Goal: Task Accomplishment & Management: Manage account settings

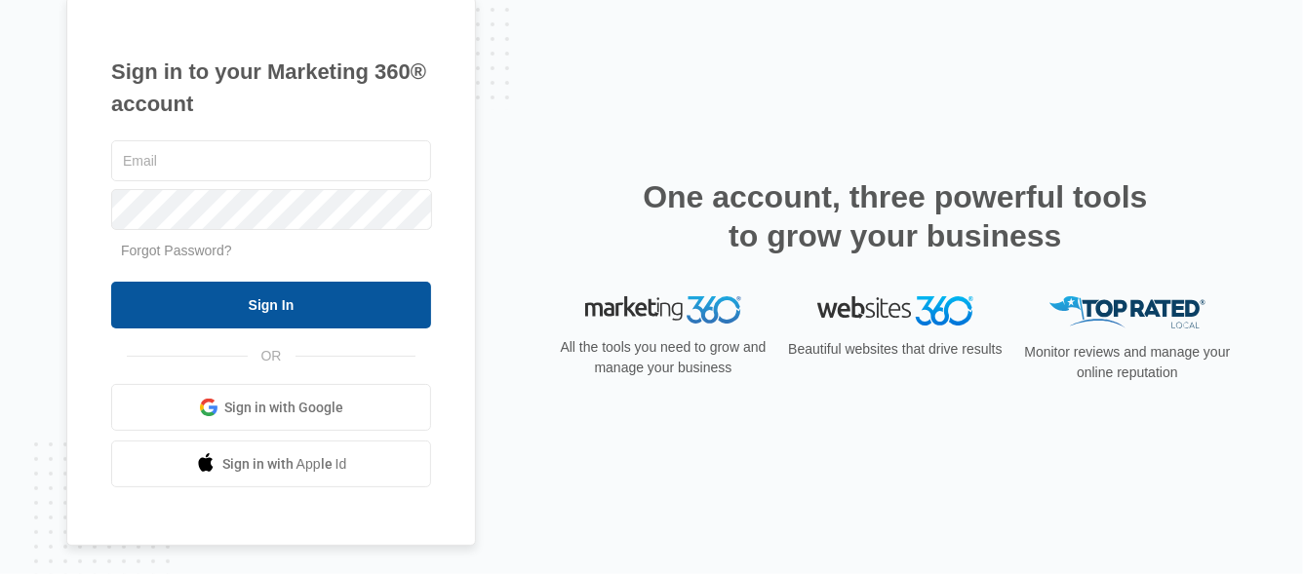
type input "[PERSON_NAME][EMAIL_ADDRESS][DOMAIN_NAME]"
click at [356, 311] on input "Sign In" at bounding box center [271, 305] width 320 height 47
type input "[PERSON_NAME][EMAIL_ADDRESS][DOMAIN_NAME]"
click at [290, 301] on input "Sign In" at bounding box center [271, 305] width 320 height 47
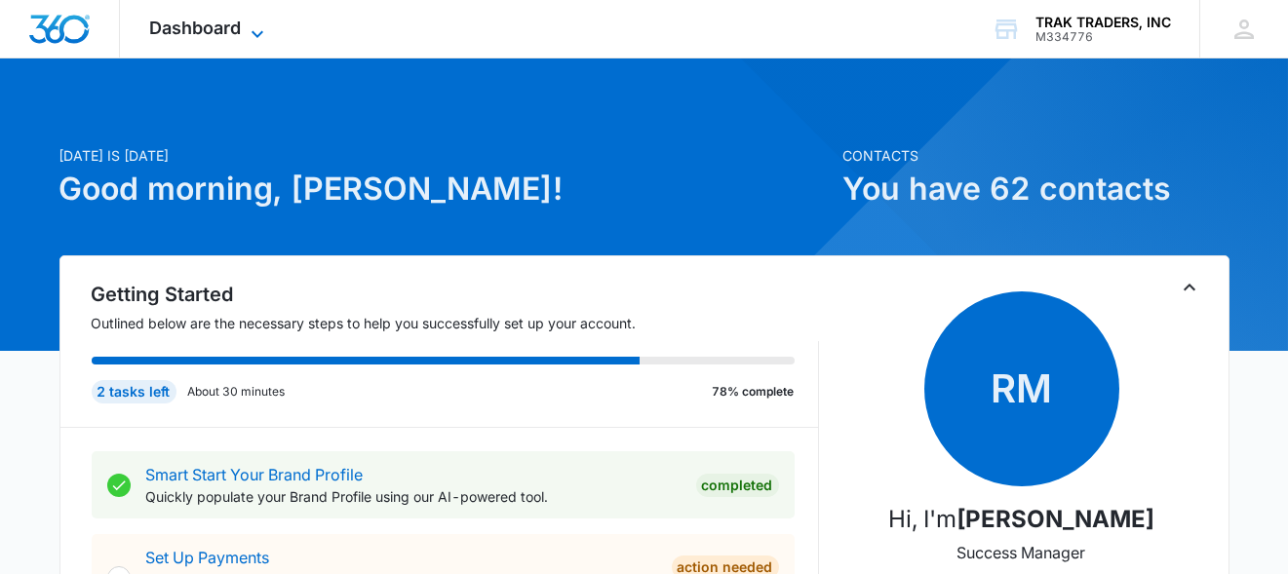
click at [248, 27] on icon at bounding box center [257, 33] width 23 height 23
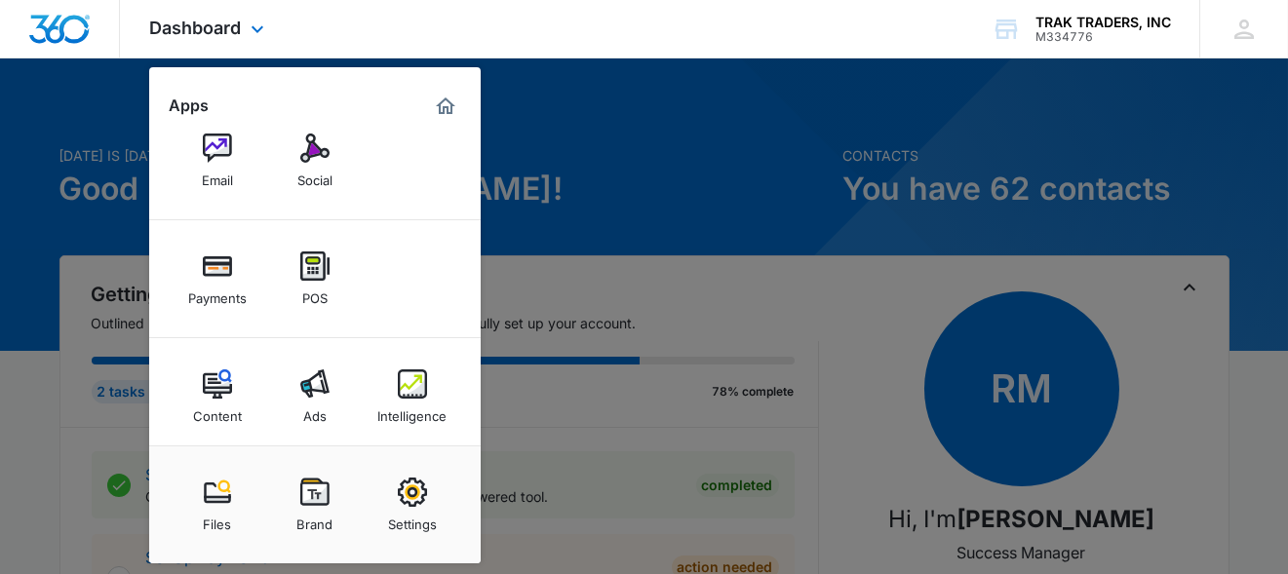
scroll to position [106, 0]
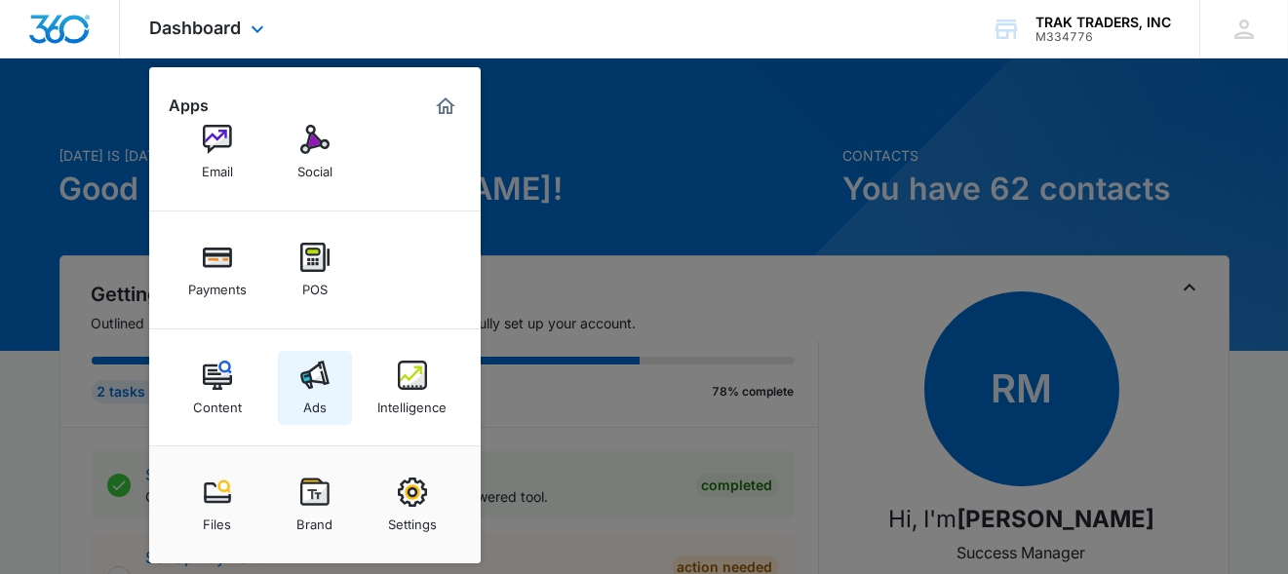
click at [324, 388] on img at bounding box center [314, 375] width 29 height 29
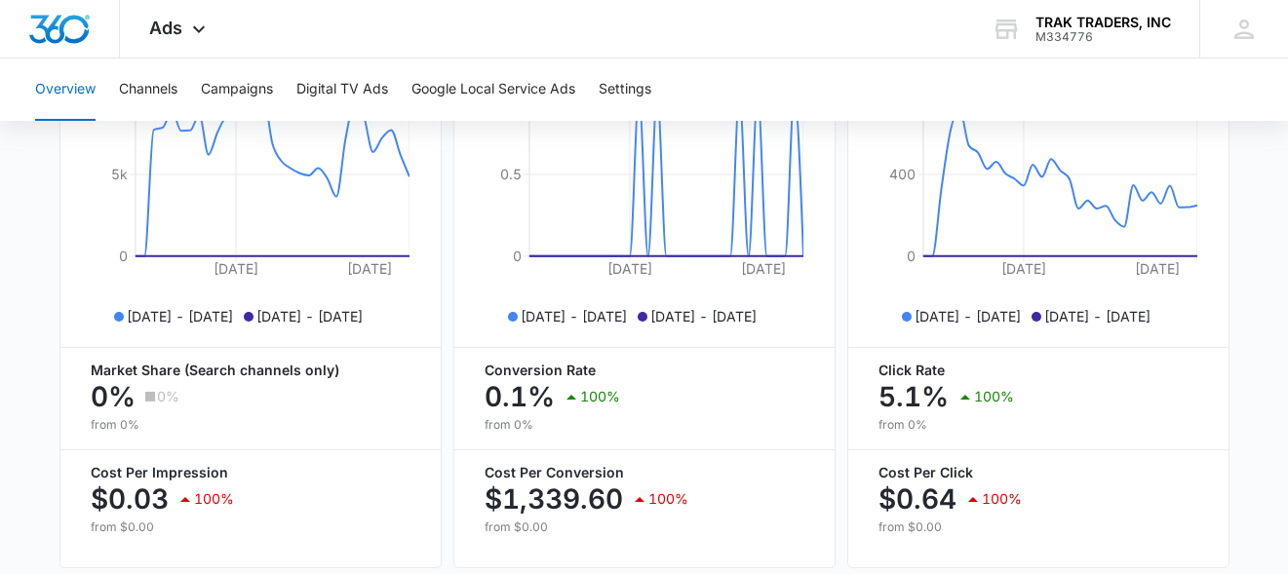
scroll to position [1021, 0]
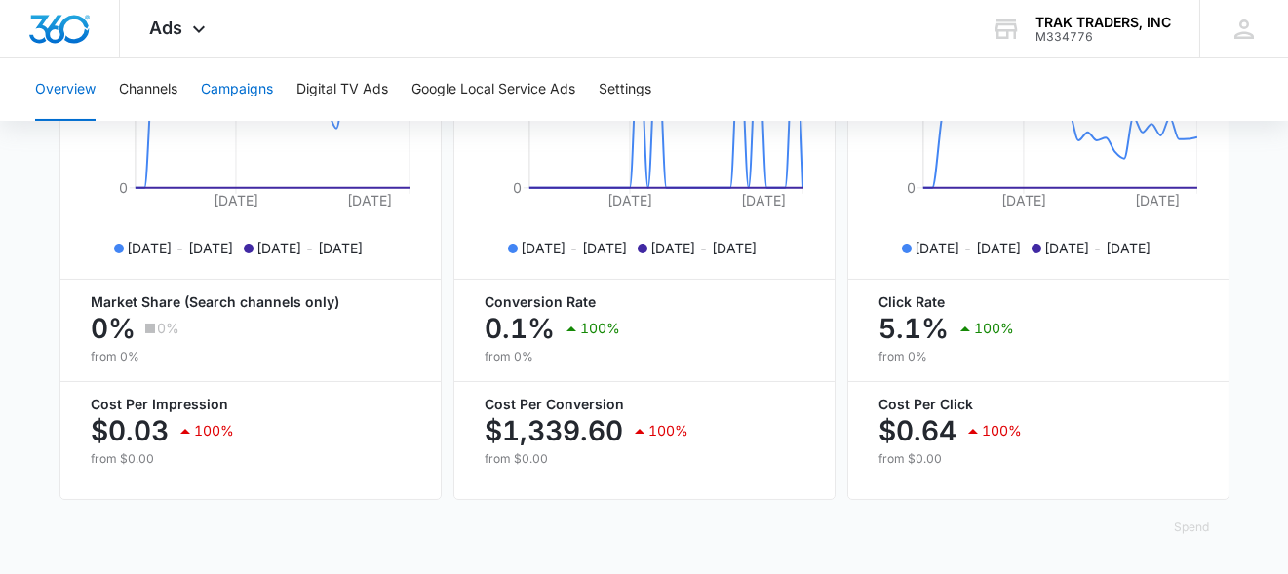
click at [247, 93] on button "Campaigns" at bounding box center [237, 90] width 72 height 62
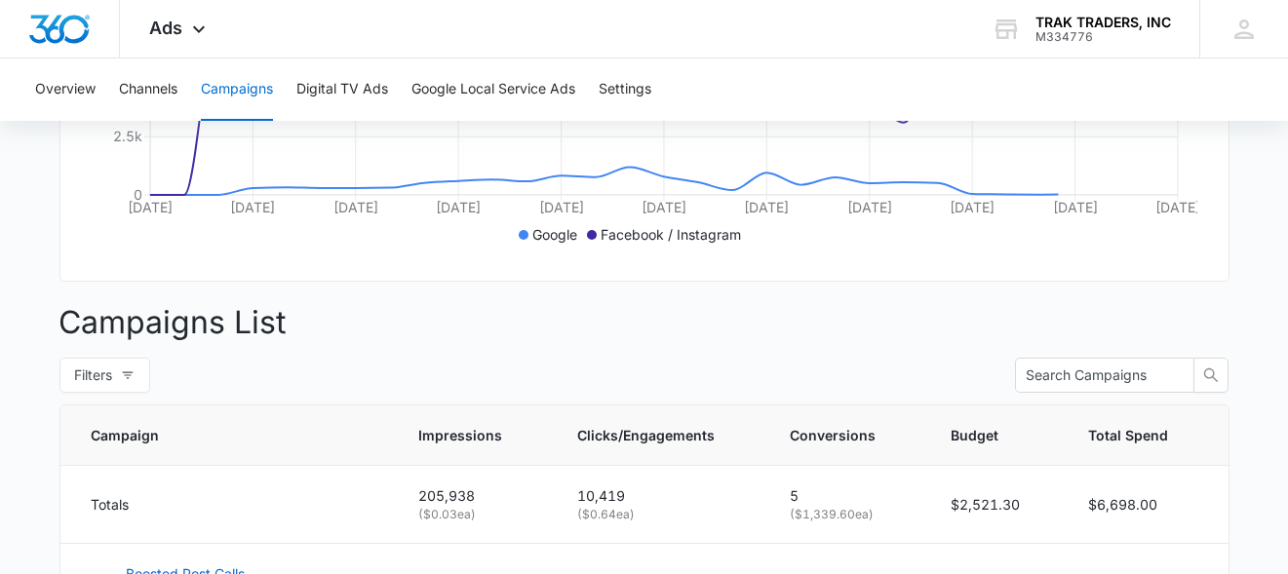
scroll to position [878, 0]
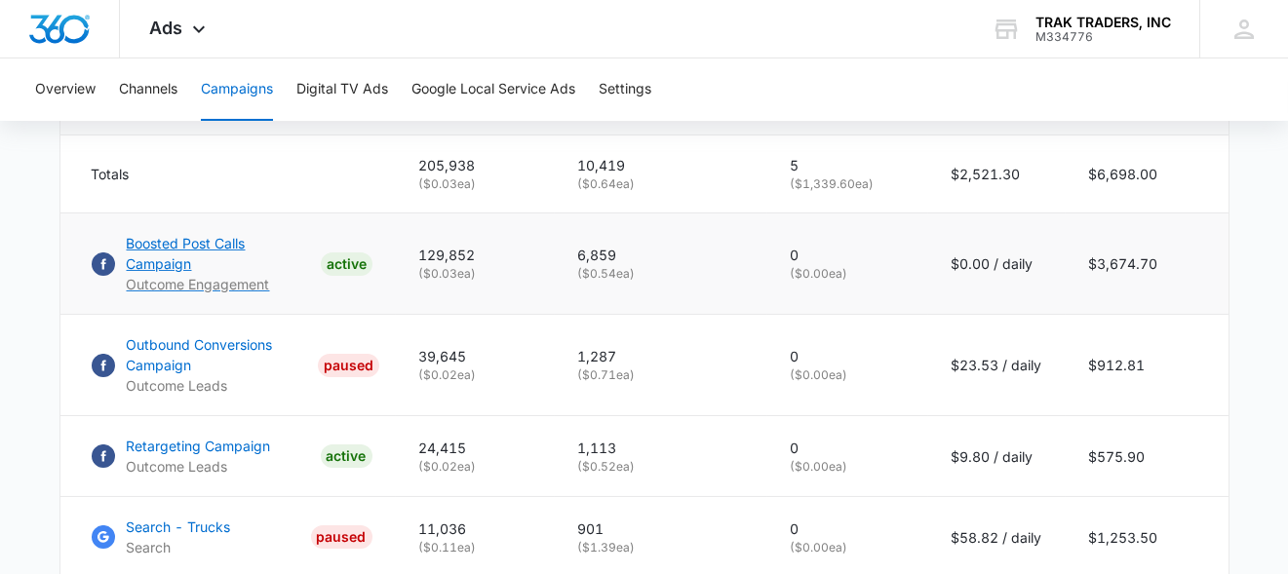
click at [240, 258] on p "Boosted Post Calls Campaign" at bounding box center [220, 253] width 186 height 41
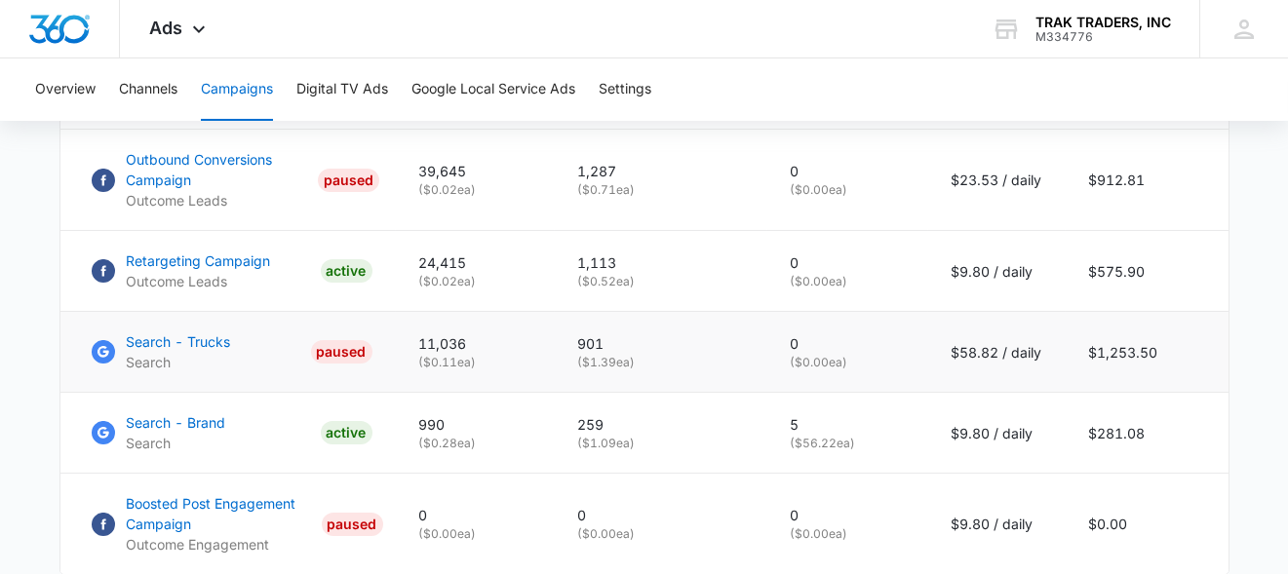
scroll to position [1072, 0]
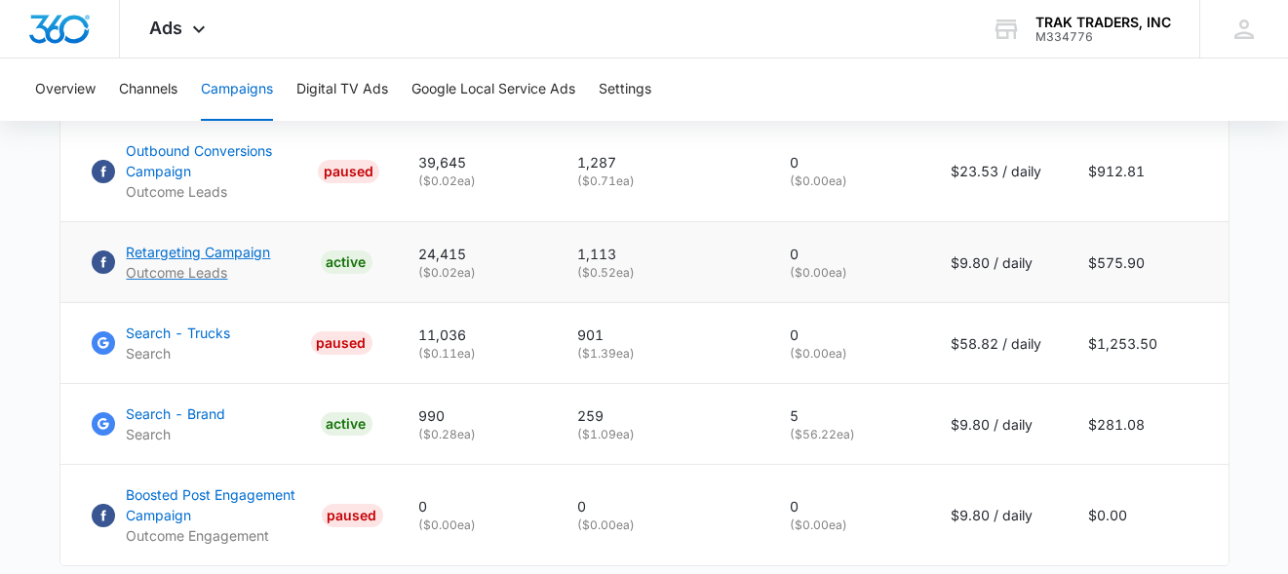
click at [247, 242] on p "Retargeting Campaign" at bounding box center [199, 252] width 144 height 20
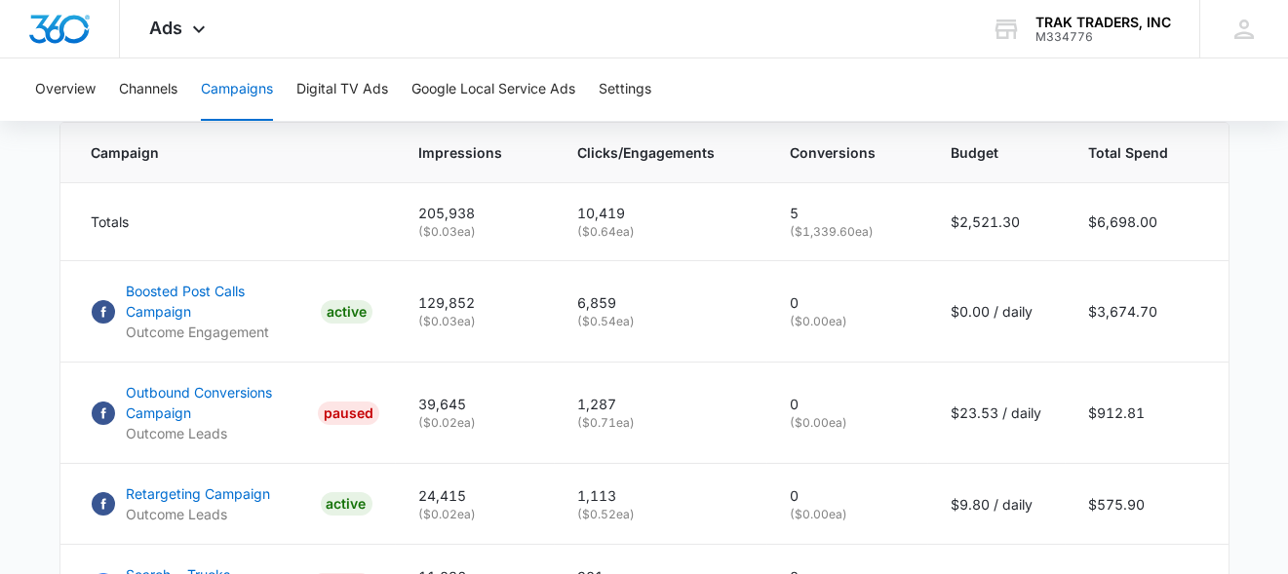
scroll to position [802, 0]
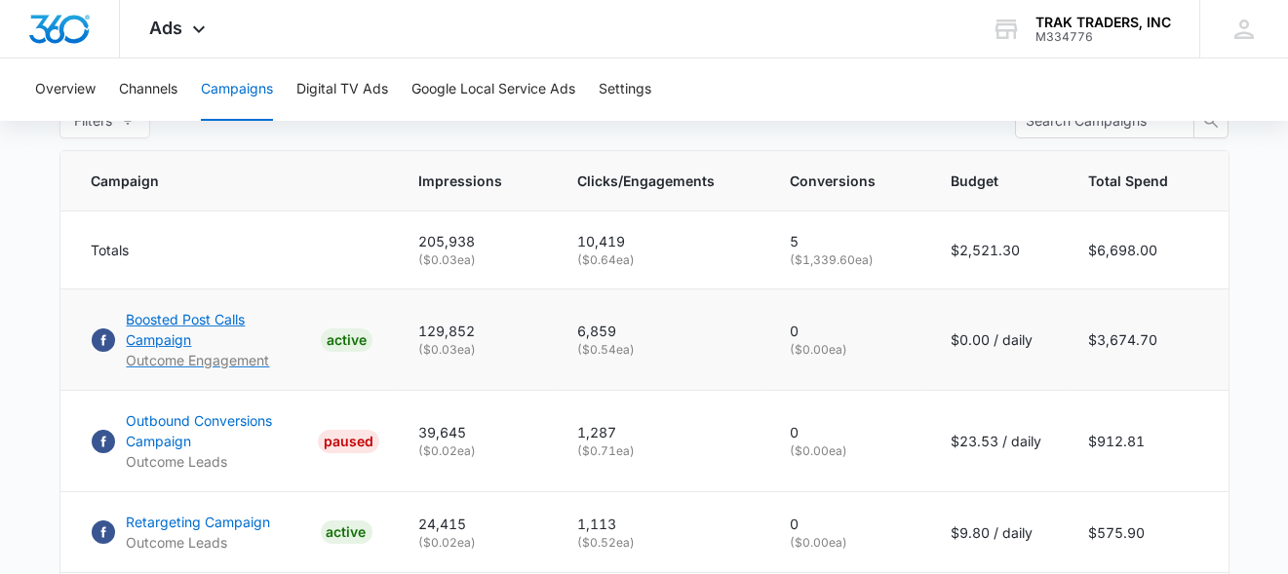
click at [231, 330] on p "Boosted Post Calls Campaign" at bounding box center [220, 329] width 186 height 41
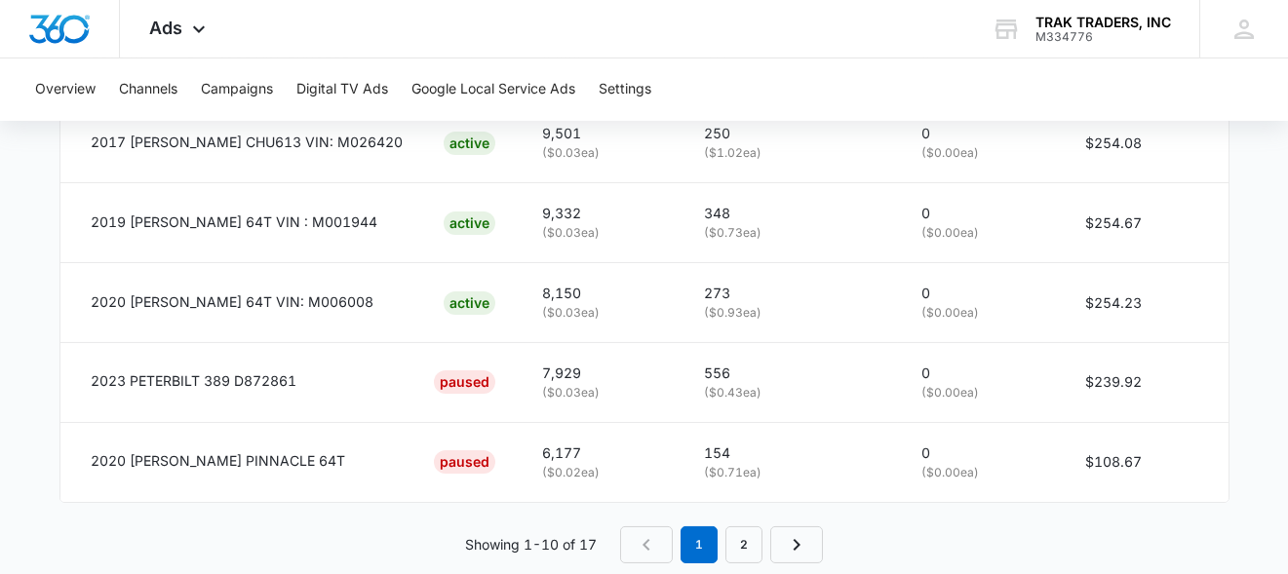
scroll to position [1505, 0]
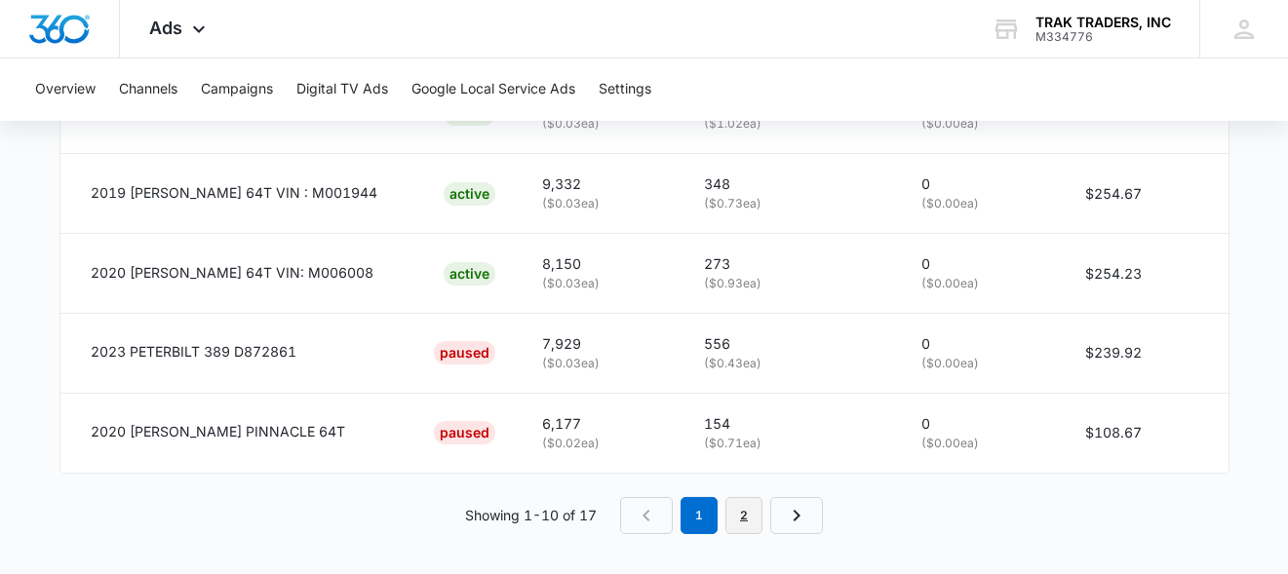
click at [757, 510] on link "2" at bounding box center [744, 515] width 37 height 37
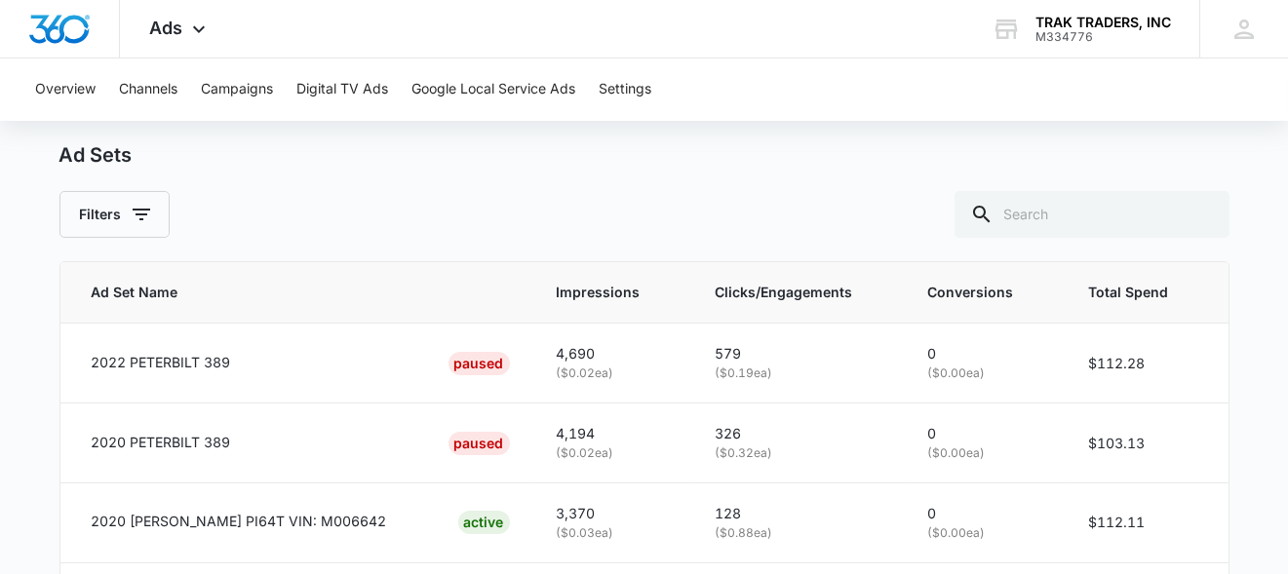
scroll to position [1266, 0]
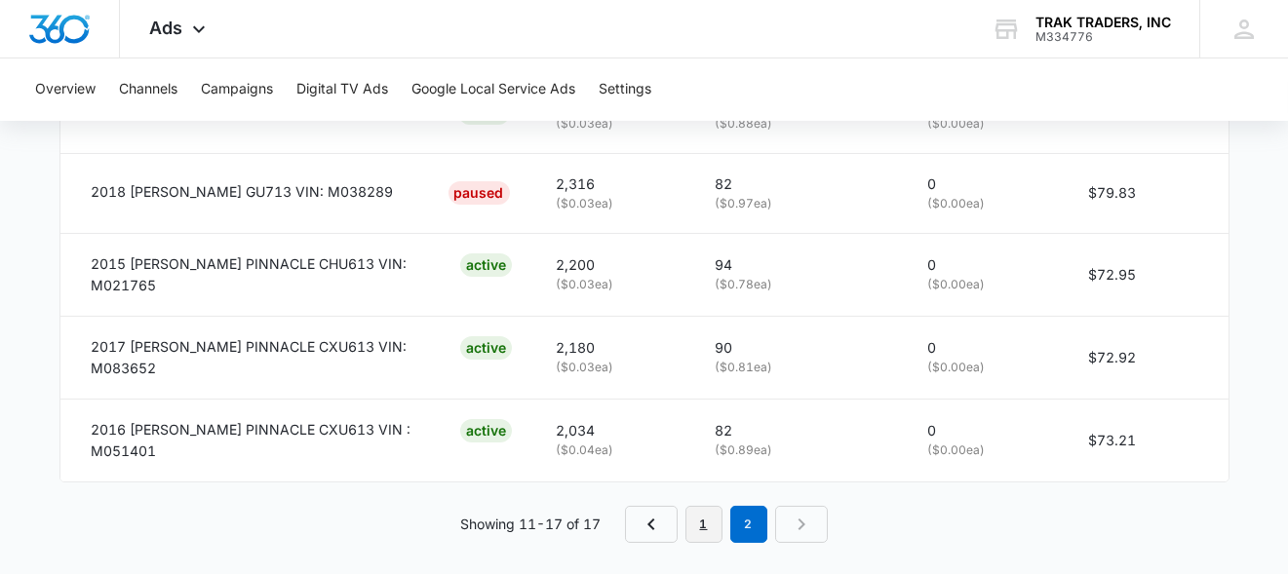
click at [704, 520] on link "1" at bounding box center [704, 524] width 37 height 37
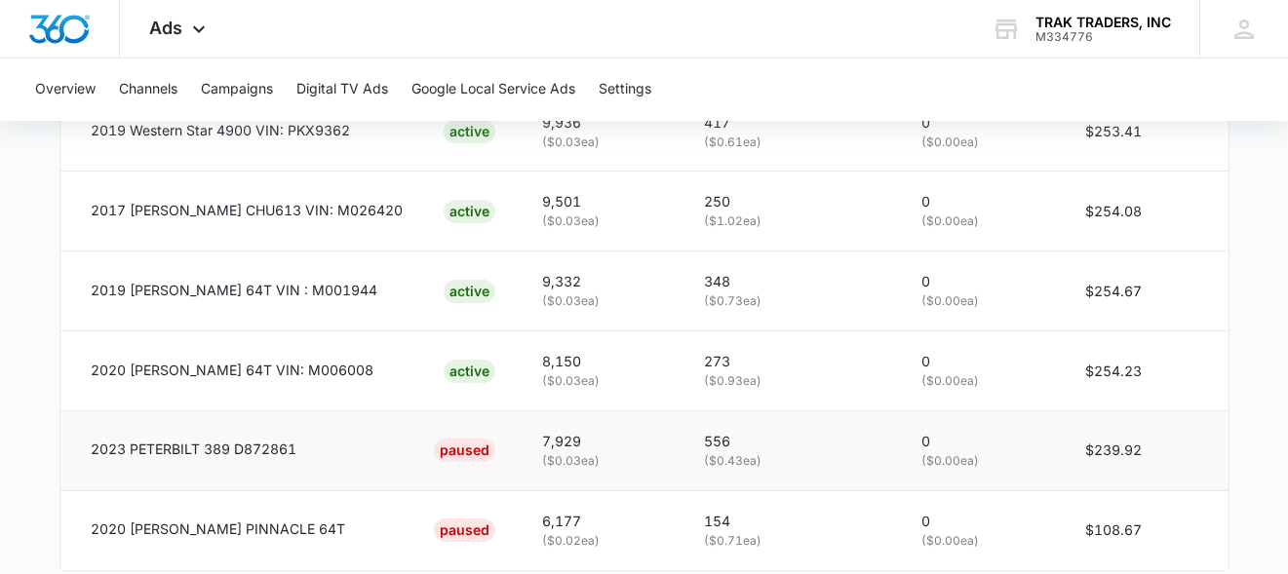
scroll to position [1505, 0]
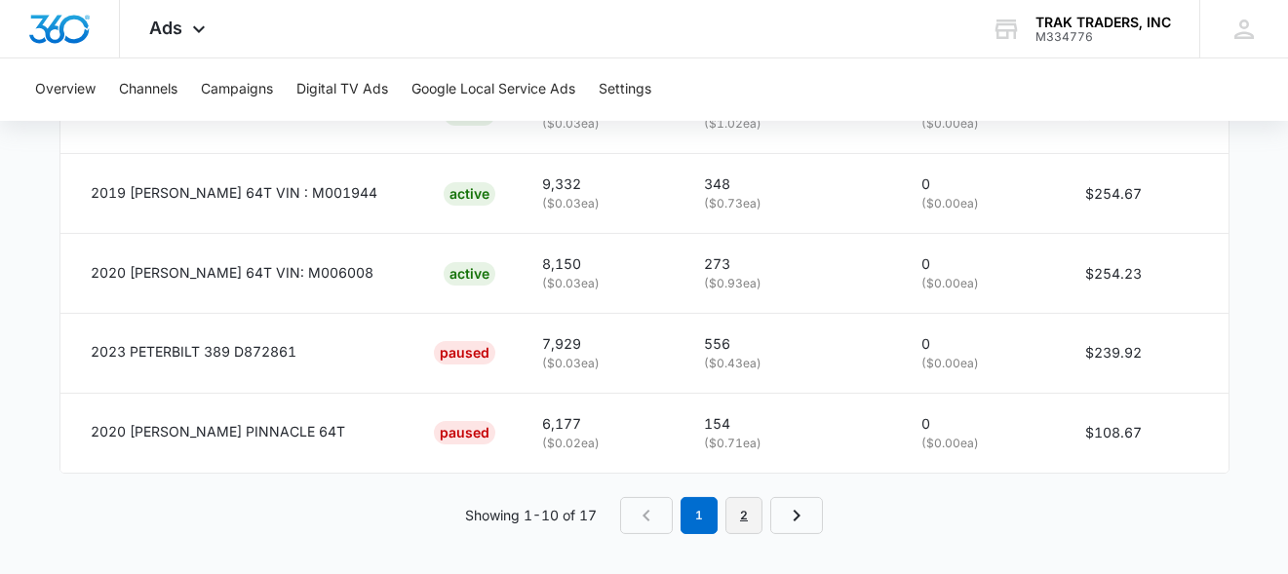
click at [748, 507] on link "2" at bounding box center [744, 515] width 37 height 37
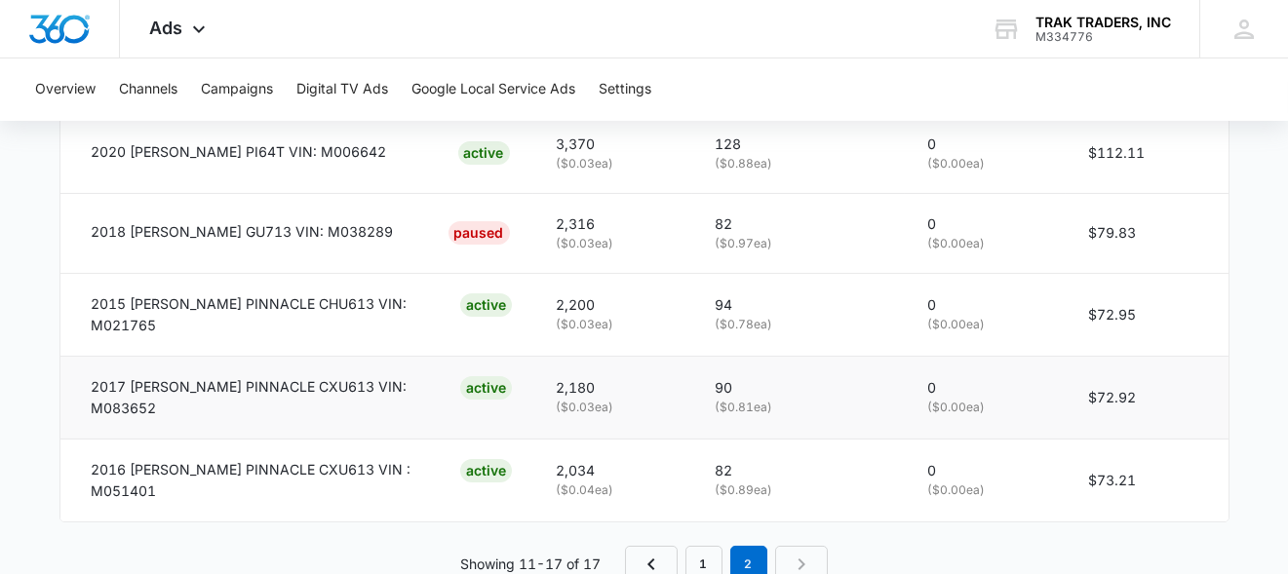
scroll to position [1266, 0]
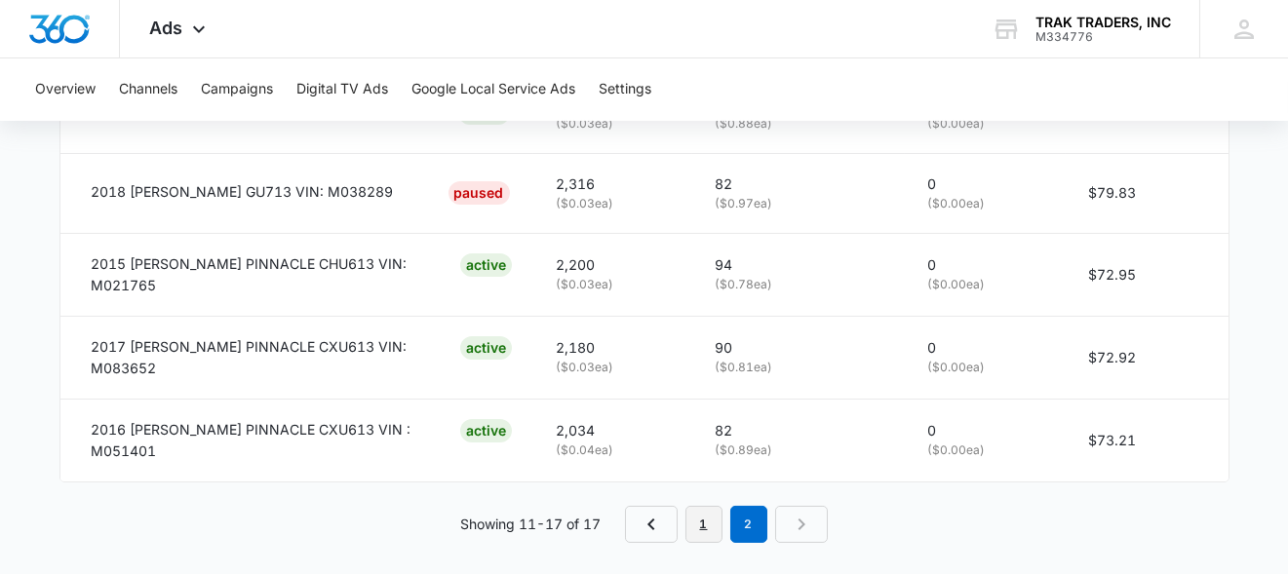
click at [702, 506] on link "1" at bounding box center [704, 524] width 37 height 37
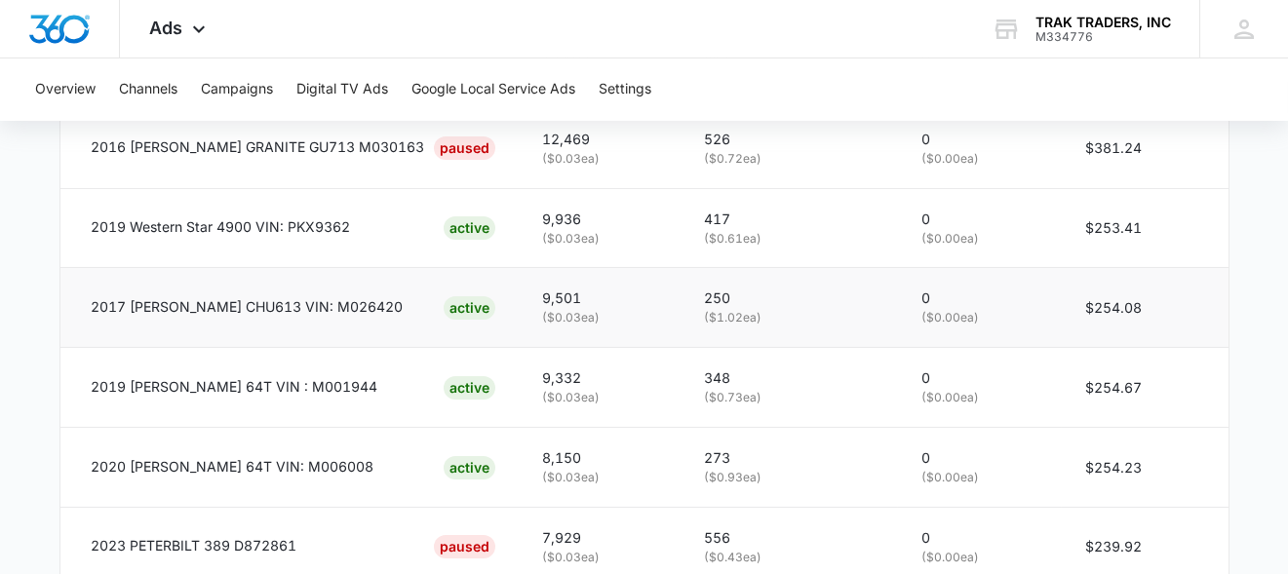
scroll to position [1505, 0]
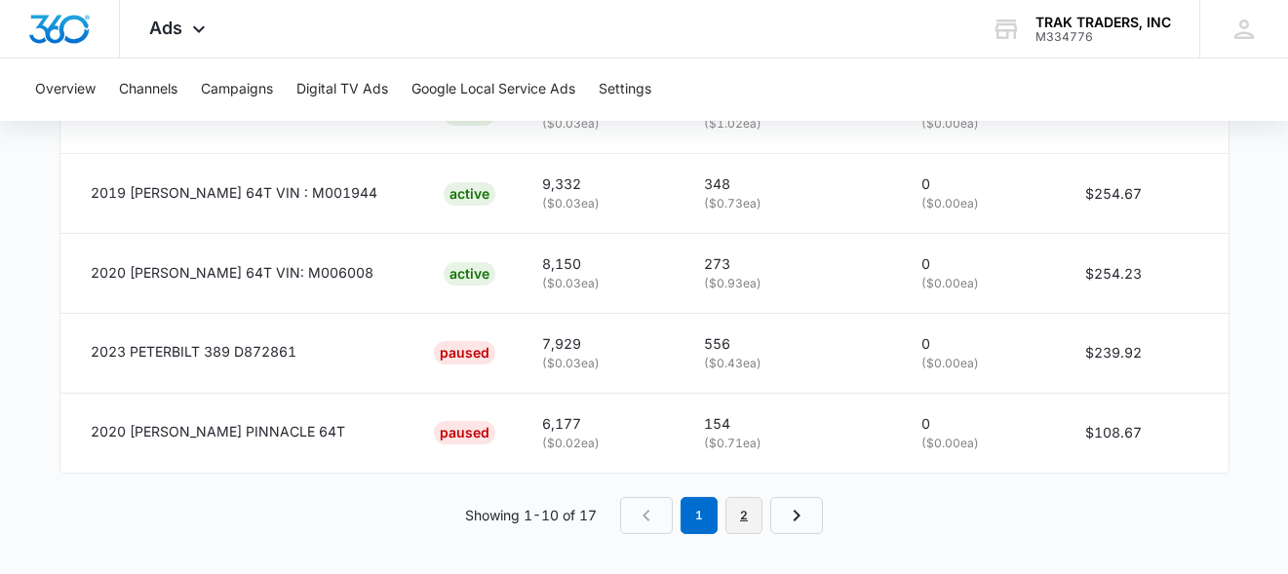
click at [739, 509] on link "2" at bounding box center [744, 515] width 37 height 37
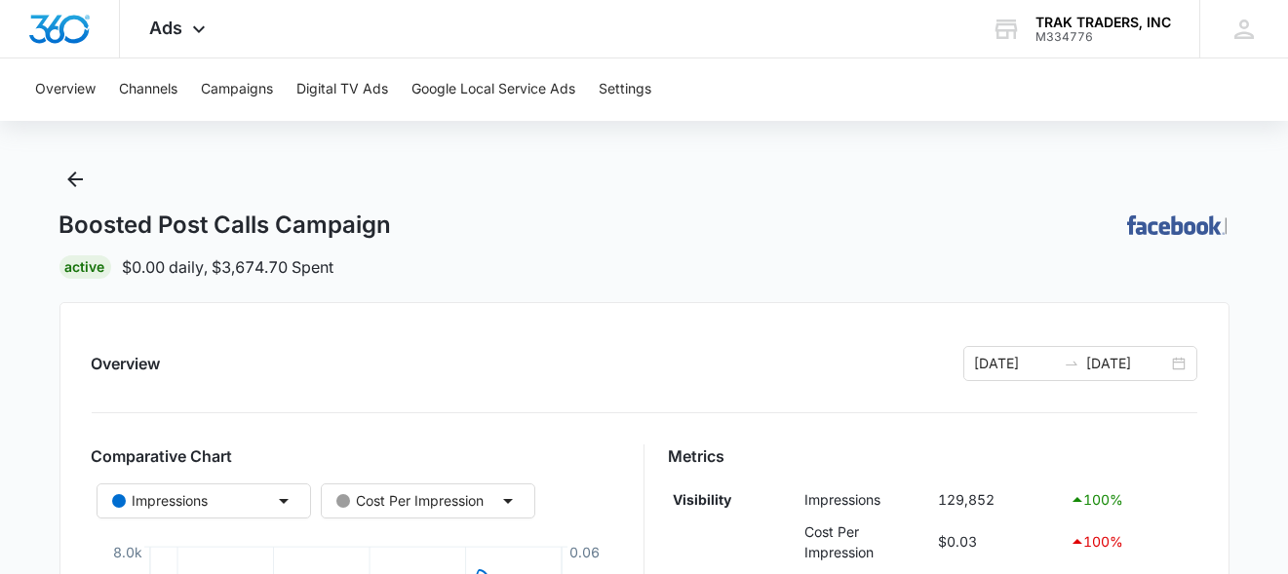
scroll to position [0, 0]
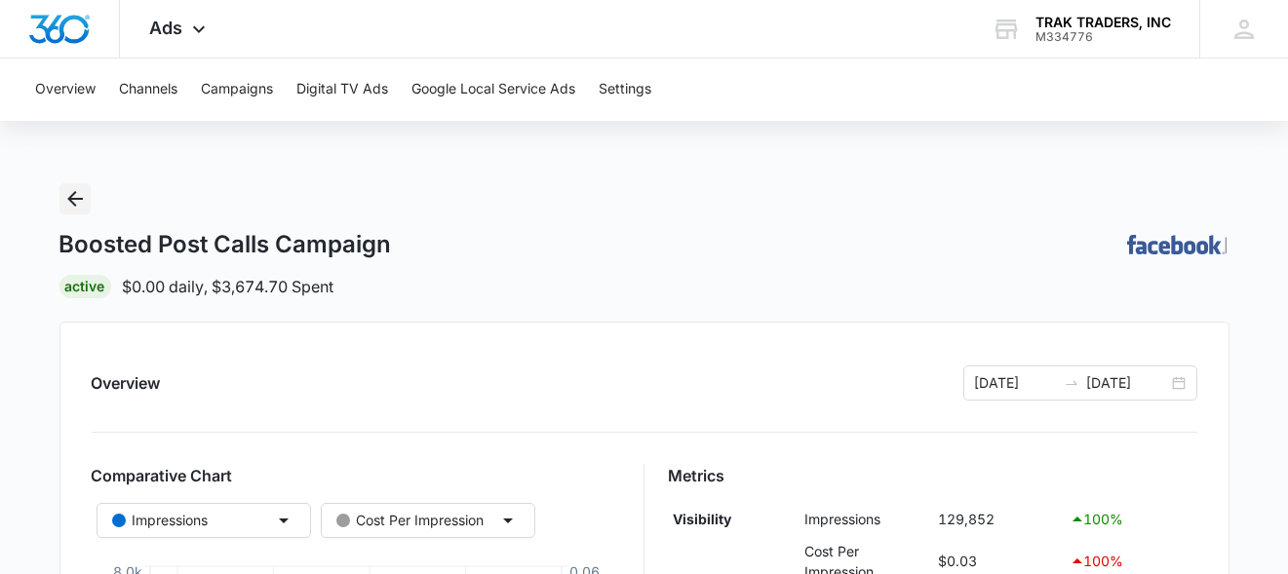
click at [60, 195] on button "Back" at bounding box center [74, 198] width 31 height 31
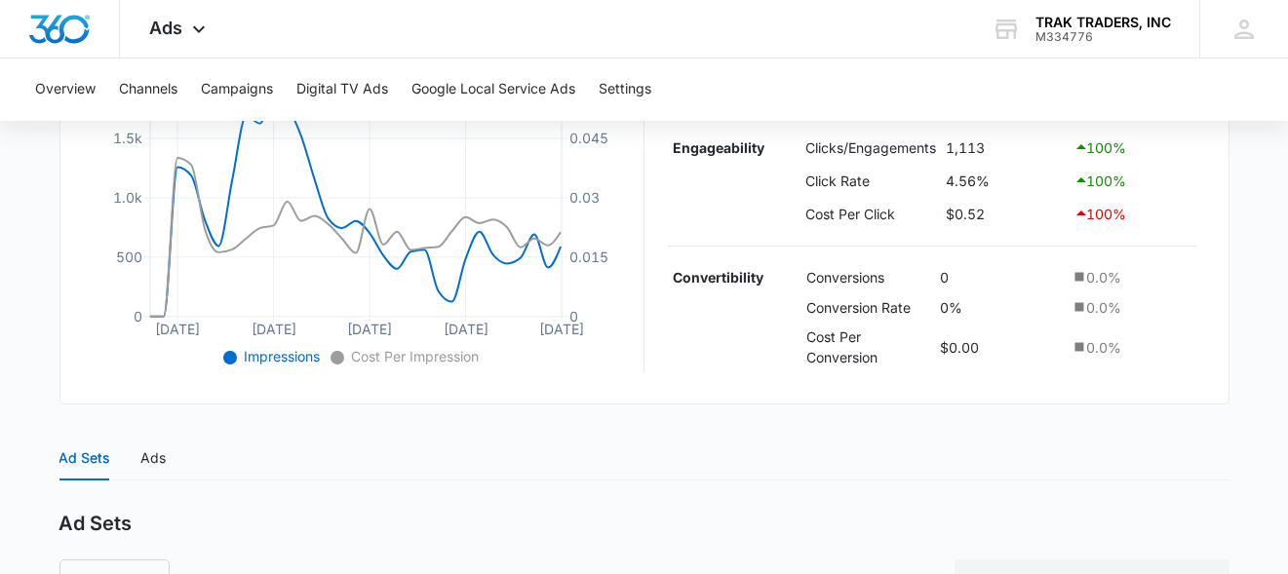
scroll to position [773, 0]
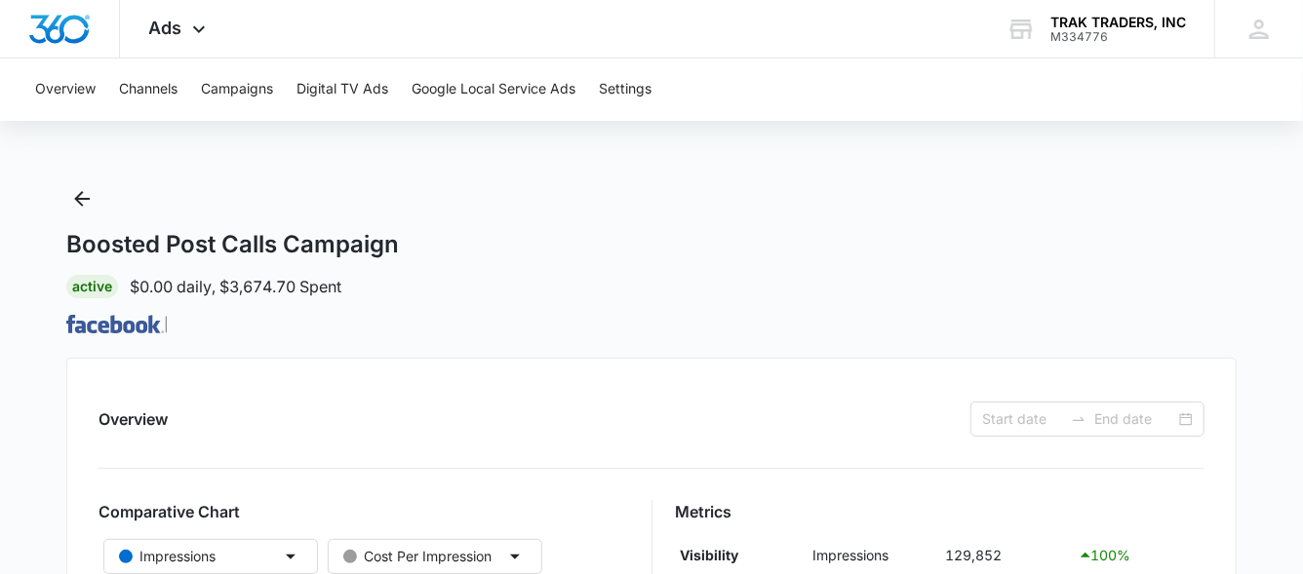
type input "[DATE]"
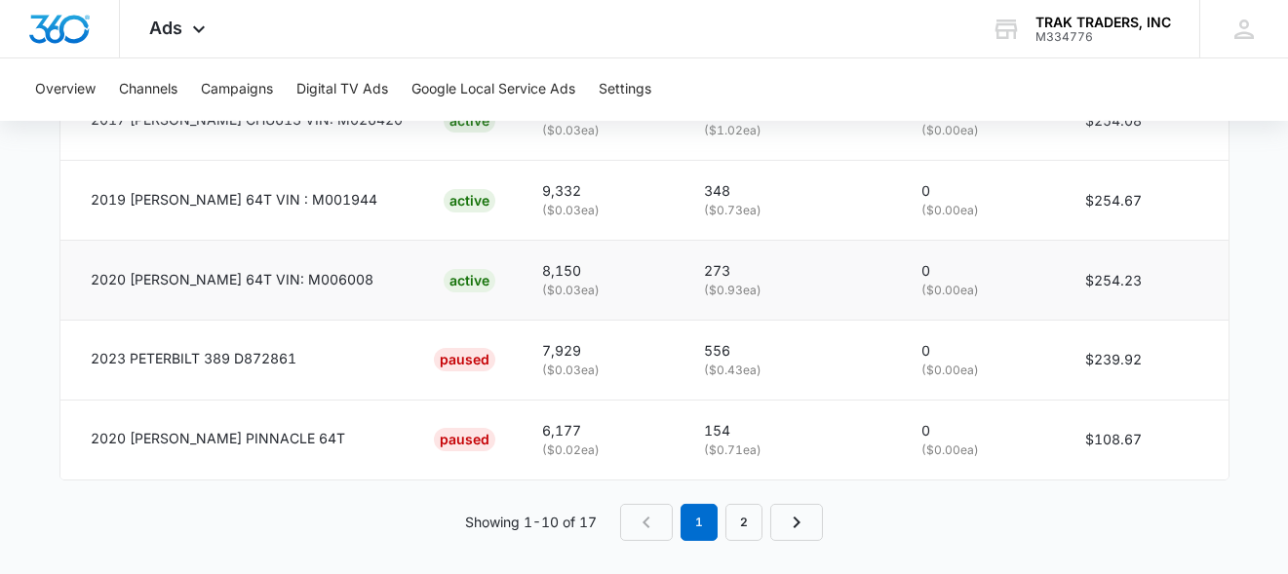
scroll to position [1505, 0]
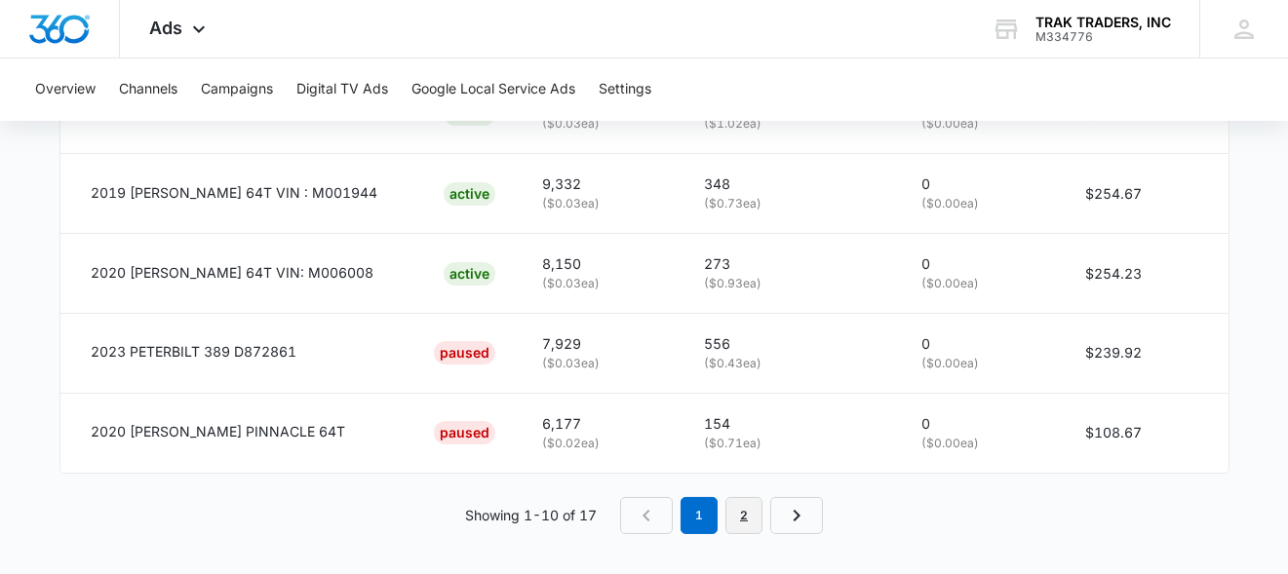
click at [757, 517] on link "2" at bounding box center [744, 515] width 37 height 37
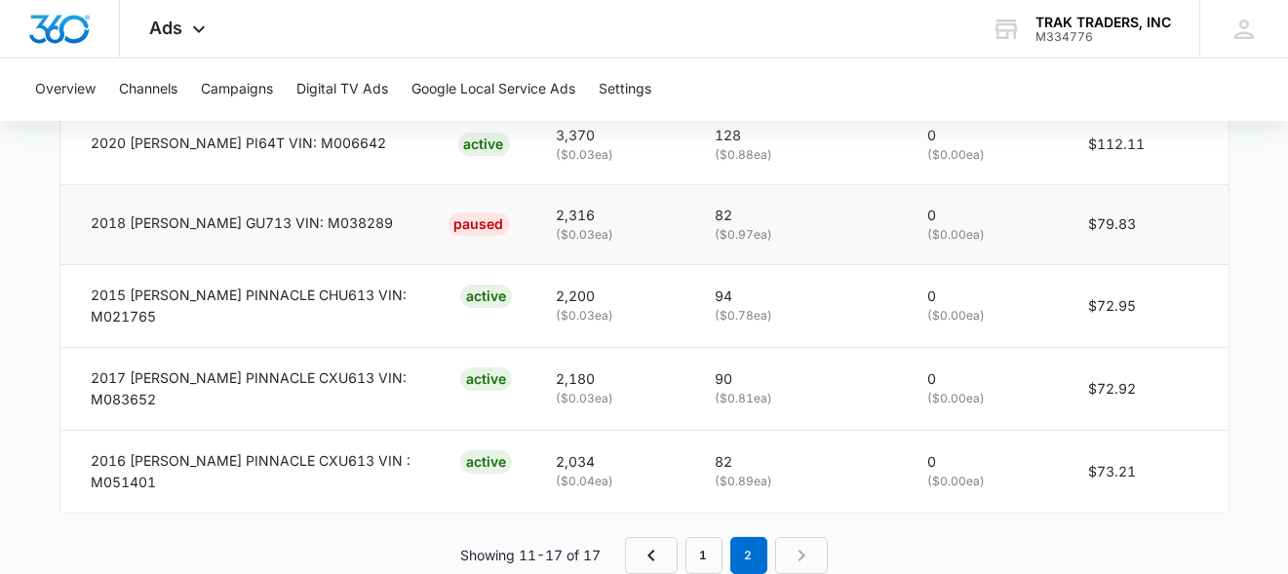
scroll to position [1266, 0]
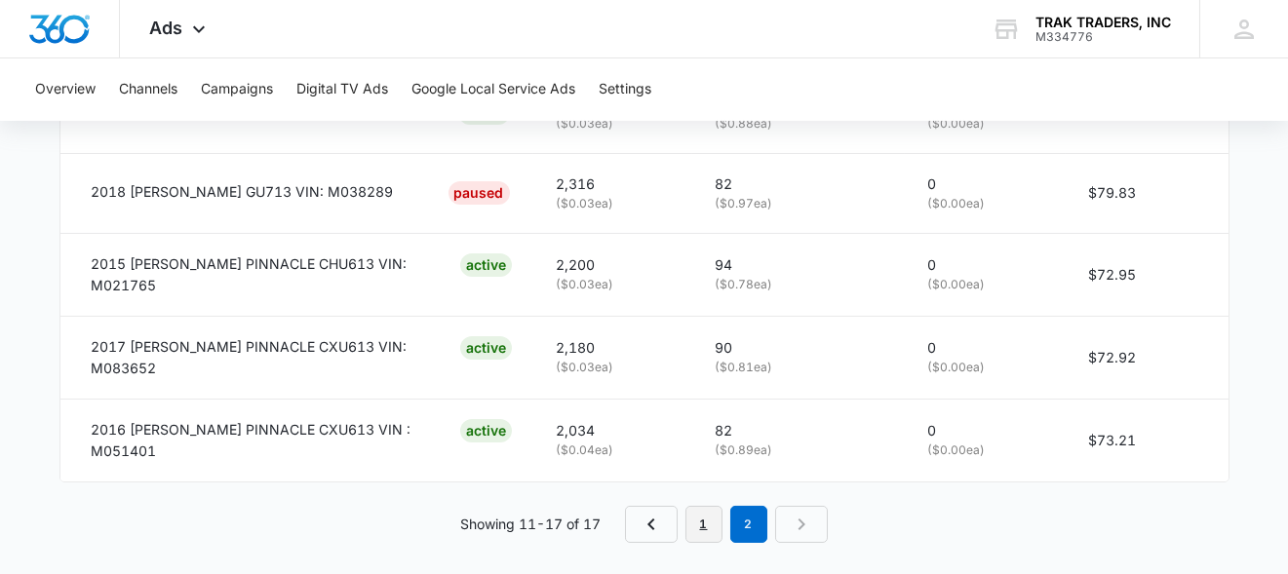
click at [713, 515] on link "1" at bounding box center [704, 524] width 37 height 37
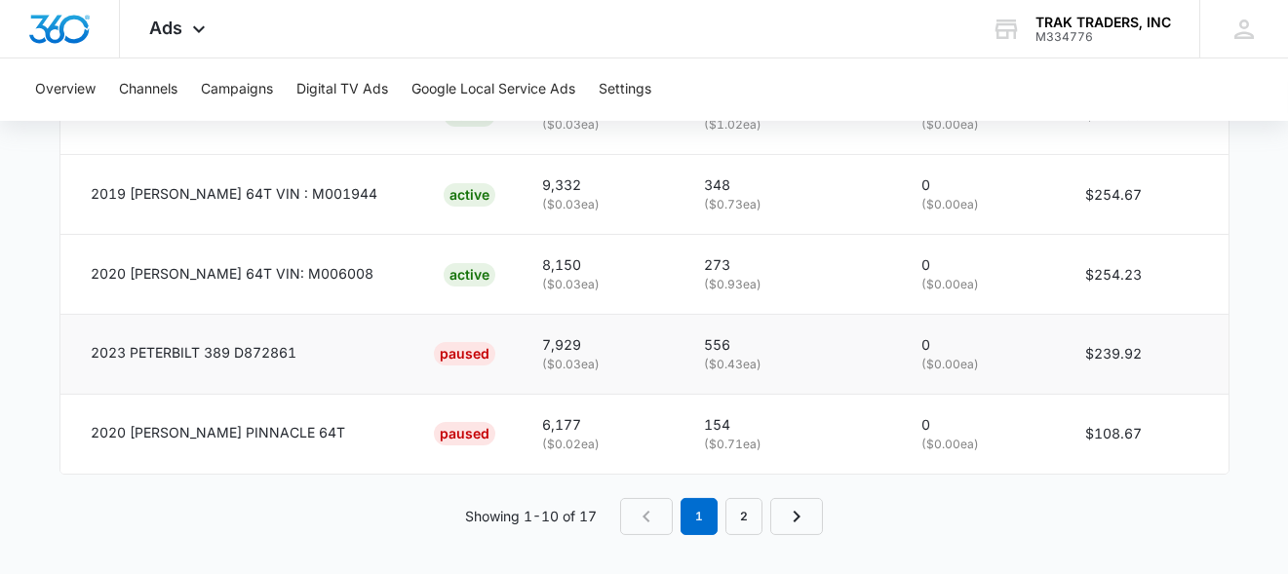
scroll to position [1505, 0]
click at [750, 511] on link "2" at bounding box center [744, 515] width 37 height 37
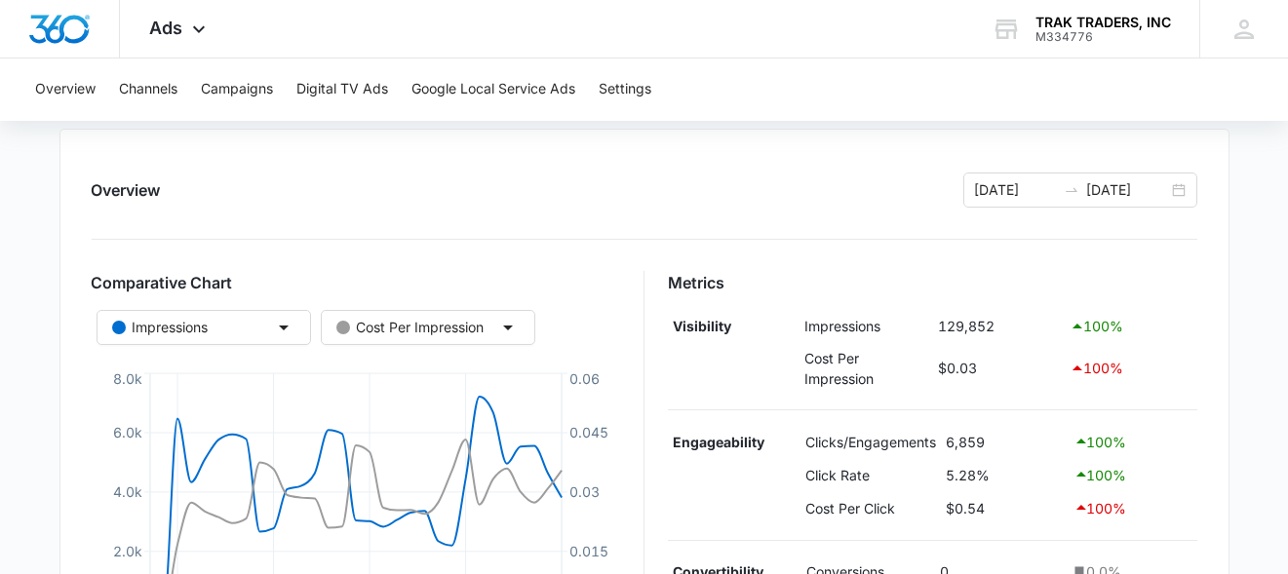
scroll to position [0, 0]
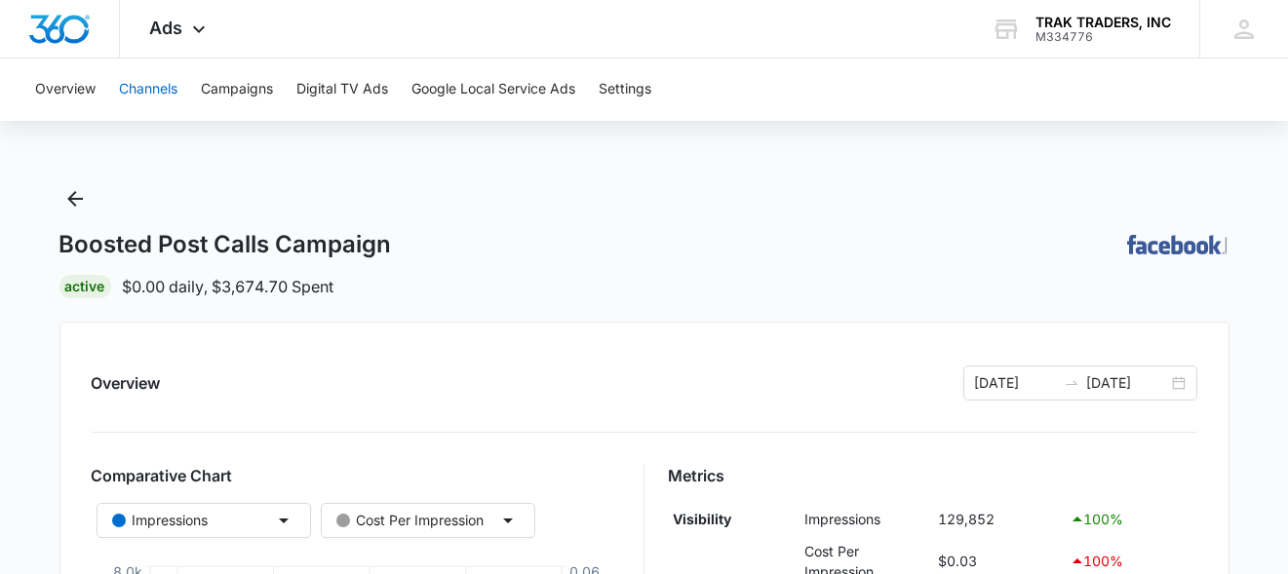
click at [143, 87] on button "Channels" at bounding box center [148, 90] width 59 height 62
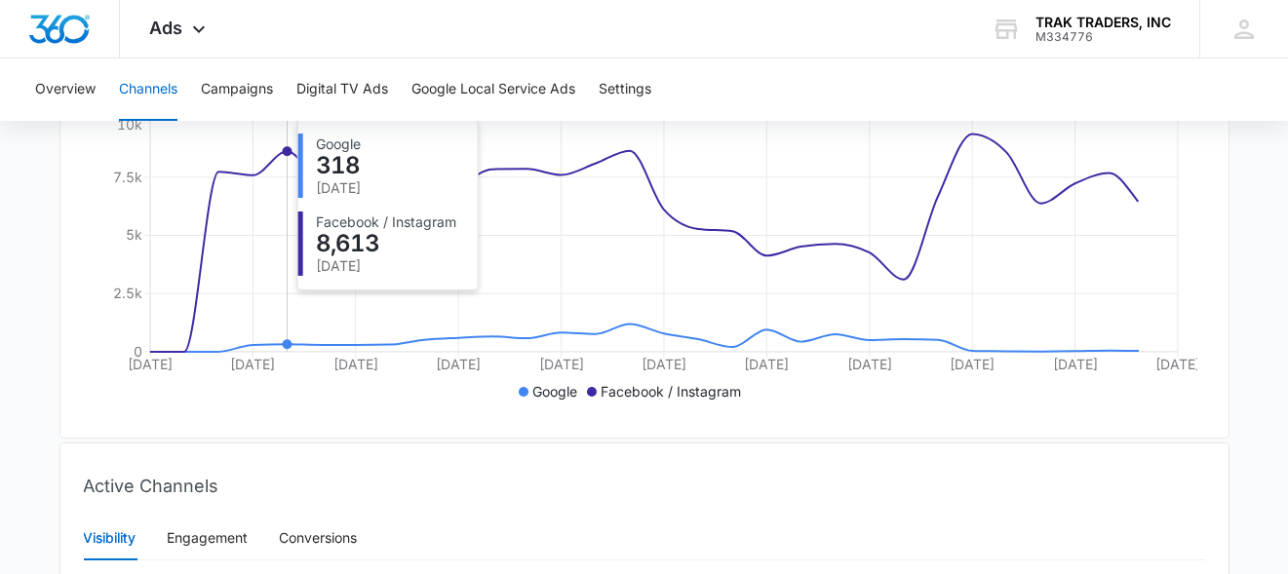
scroll to position [729, 0]
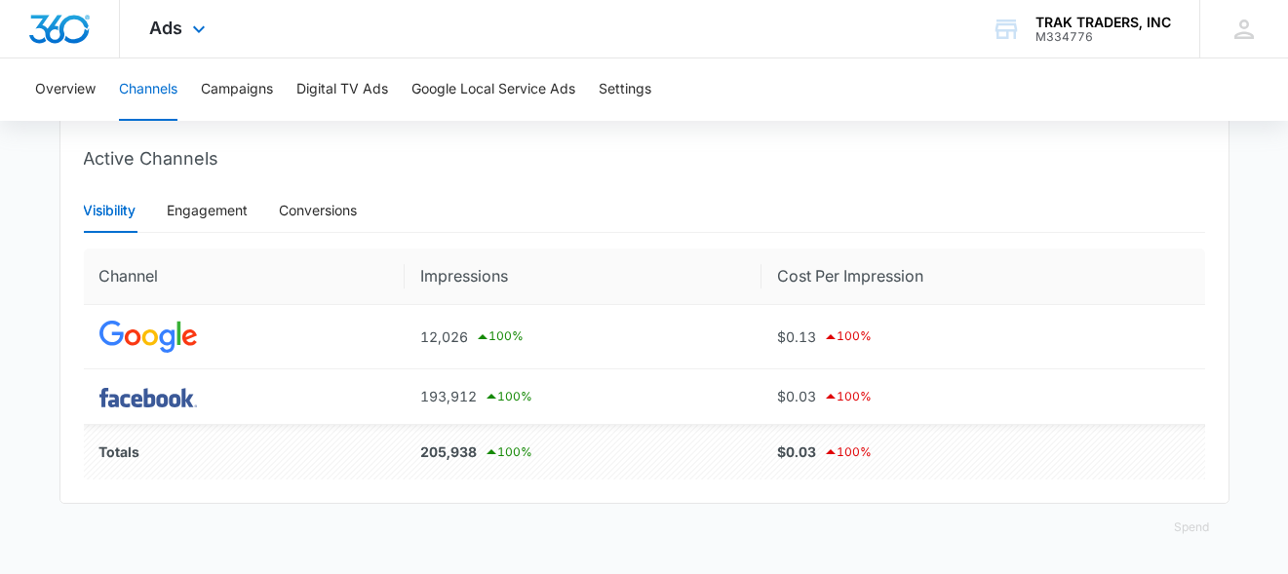
click at [58, 28] on img "Dashboard" at bounding box center [59, 29] width 62 height 29
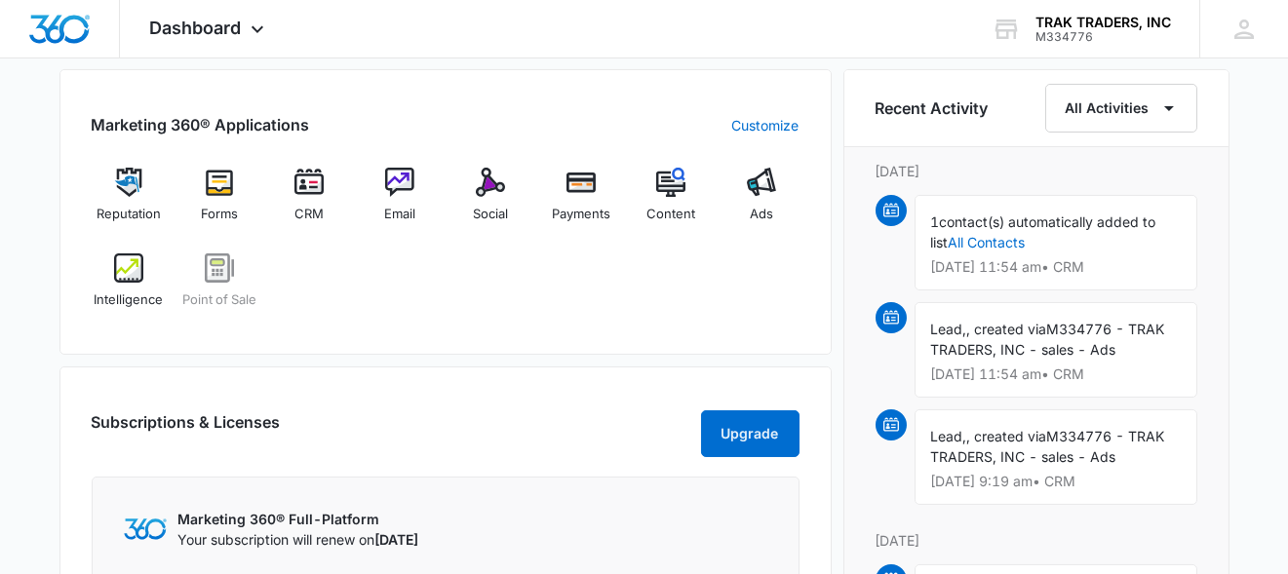
scroll to position [1268, 0]
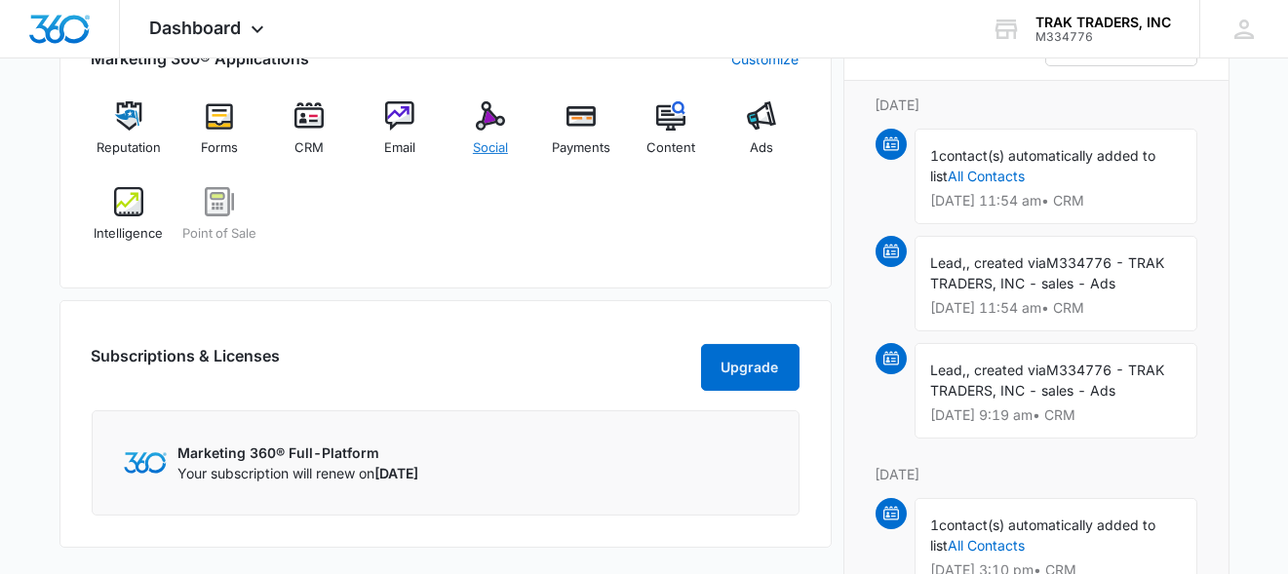
click at [488, 124] on img at bounding box center [490, 115] width 29 height 29
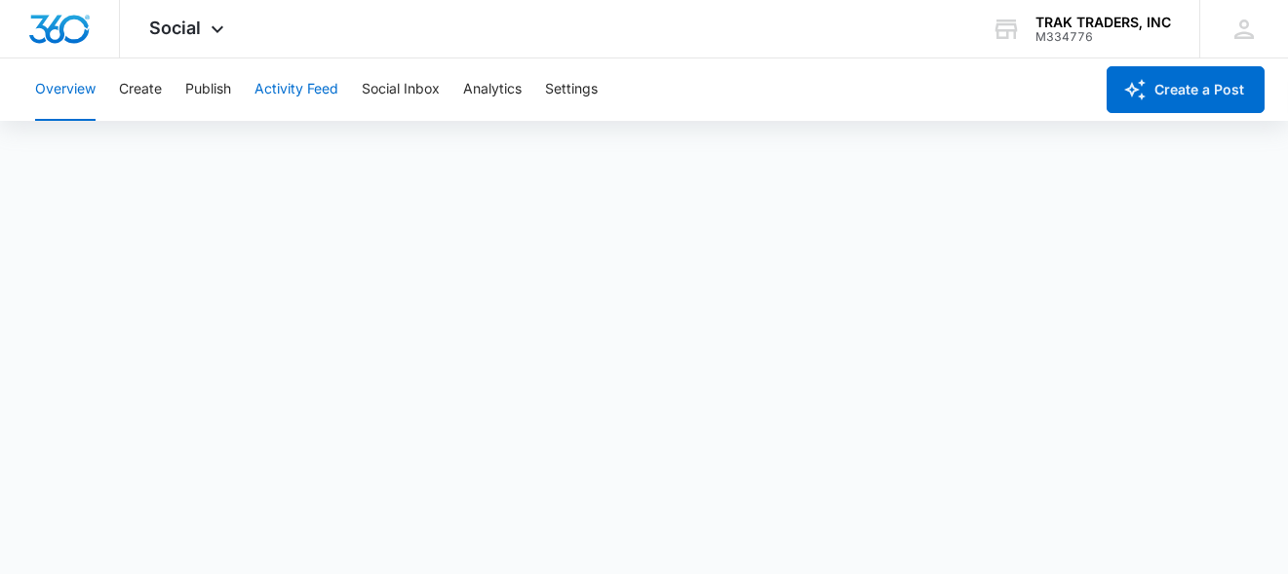
click at [294, 87] on button "Activity Feed" at bounding box center [297, 90] width 84 height 62
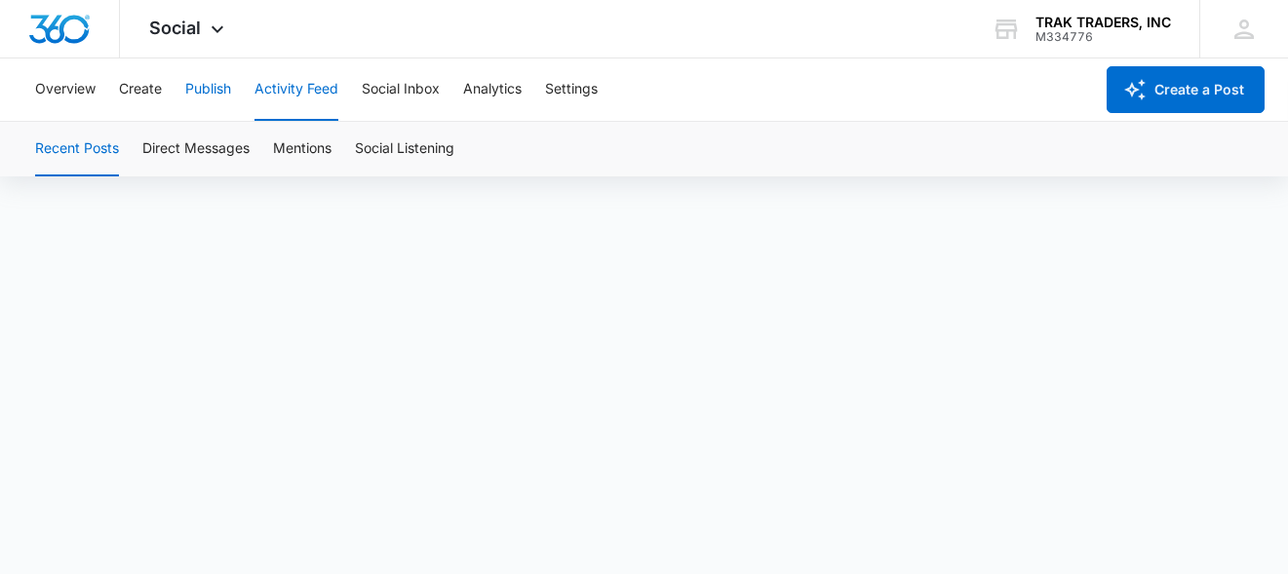
click at [211, 89] on button "Publish" at bounding box center [208, 90] width 46 height 62
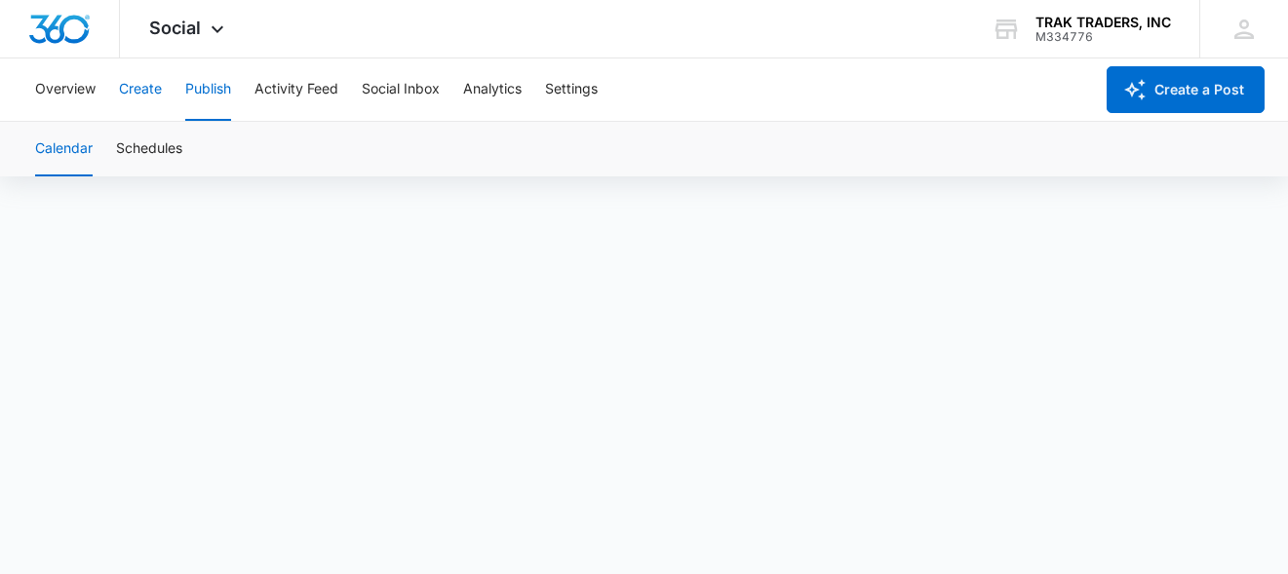
click at [157, 91] on button "Create" at bounding box center [140, 90] width 43 height 62
